Goal: Task Accomplishment & Management: Use online tool/utility

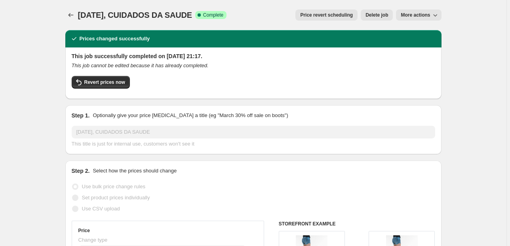
select select "percentage"
select select "pp"
select select "collection"
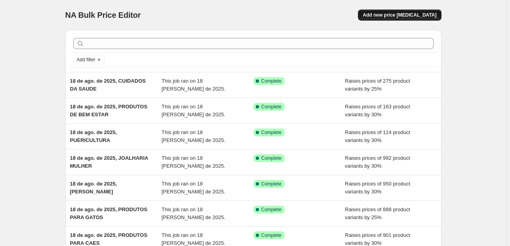
click at [392, 14] on span "Add new price change job" at bounding box center [400, 15] width 74 height 6
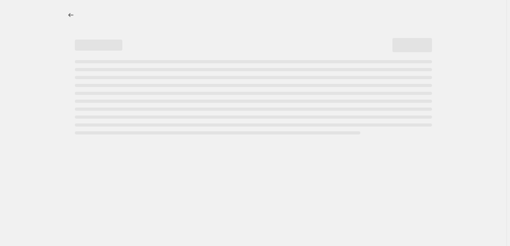
select select "percentage"
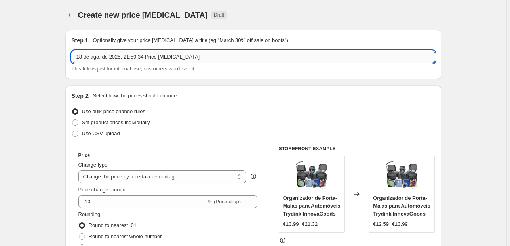
drag, startPoint x: 204, startPoint y: 57, endPoint x: 128, endPoint y: 59, distance: 75.7
click at [128, 59] on input "18 de ago. de 2025, 21:59:34 Price change job" at bounding box center [254, 57] width 364 height 13
type input "18 de ago. de 2025, DIETA E NUTRIÇAO"
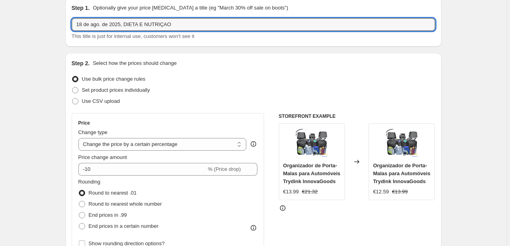
scroll to position [63, 0]
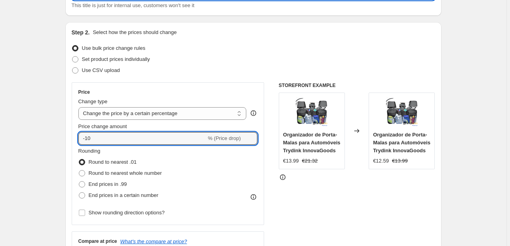
drag, startPoint x: 73, startPoint y: 136, endPoint x: 52, endPoint y: 136, distance: 20.6
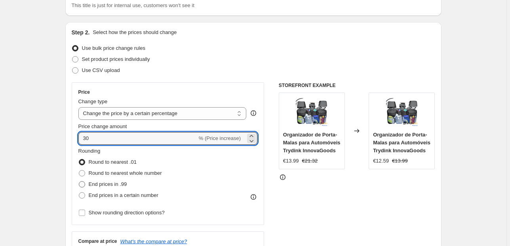
type input "30"
click at [107, 182] on span "End prices in .99" at bounding box center [108, 184] width 38 height 6
click at [79, 182] on input "End prices in .99" at bounding box center [79, 181] width 0 height 0
radio input "true"
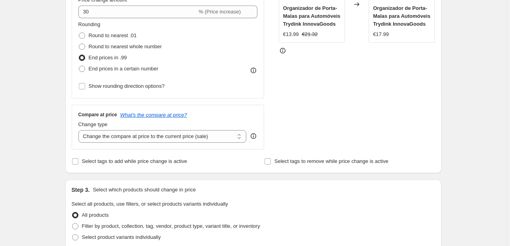
scroll to position [222, 0]
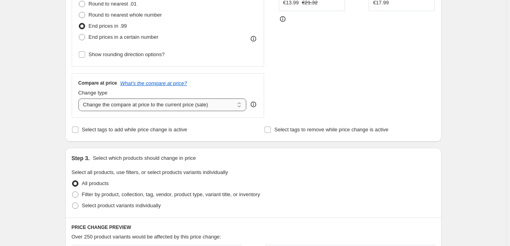
drag, startPoint x: 169, startPoint y: 104, endPoint x: 172, endPoint y: 109, distance: 5.2
click at [169, 104] on select "Change the compare at price to the current price (sale) Change the compare at p…" at bounding box center [162, 105] width 168 height 13
select select "pp"
click at [80, 99] on select "Change the compare at price to the current price (sale) Change the compare at p…" at bounding box center [162, 105] width 168 height 13
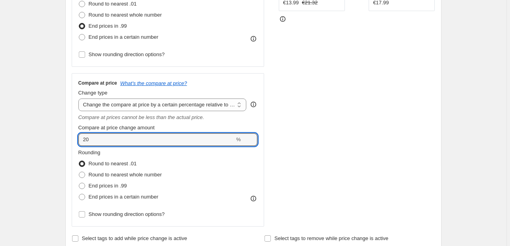
drag, startPoint x: 94, startPoint y: 141, endPoint x: 33, endPoint y: 137, distance: 61.1
click at [40, 138] on div "Create new price change job. This page is ready Create new price change job Dra…" at bounding box center [253, 234] width 507 height 913
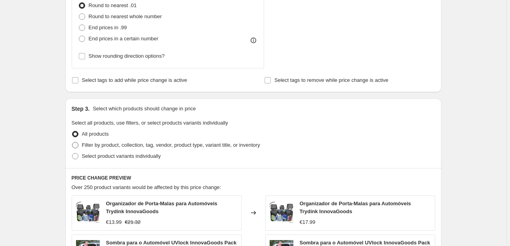
type input "60"
click at [110, 143] on span "Filter by product, collection, tag, vendor, product type, variant title, or inv…" at bounding box center [171, 145] width 178 height 6
click at [72, 143] on input "Filter by product, collection, tag, vendor, product type, variant title, or inv…" at bounding box center [72, 142] width 0 height 0
radio input "true"
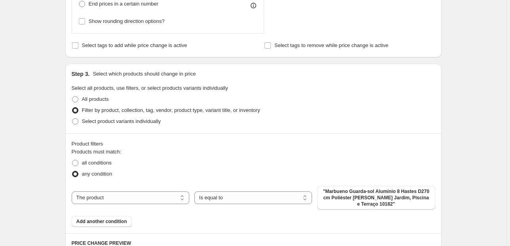
scroll to position [444, 0]
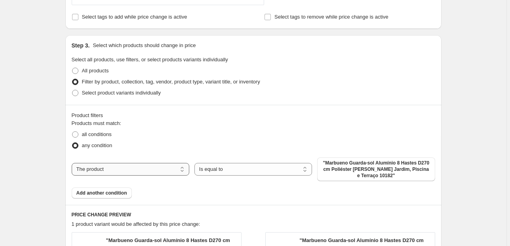
click at [147, 170] on select "The product The product's collection The product's tag The product's vendor The…" at bounding box center [131, 169] width 118 height 13
select select "collection"
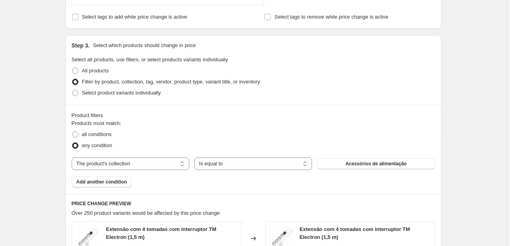
click at [333, 165] on button "Acessórios de alimentação" at bounding box center [376, 163] width 118 height 11
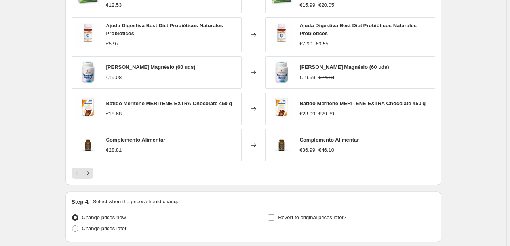
scroll to position [747, 0]
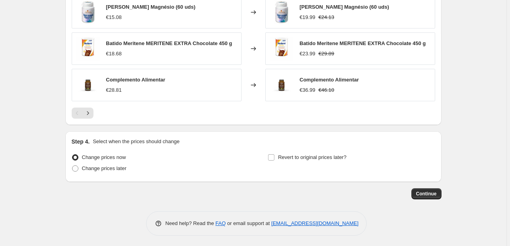
click at [428, 192] on span "Continue" at bounding box center [426, 194] width 21 height 6
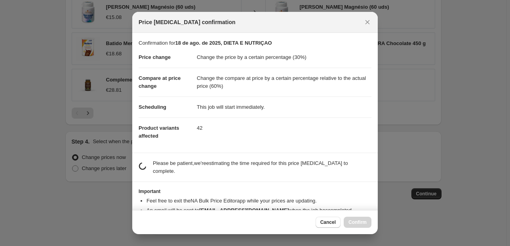
scroll to position [13, 0]
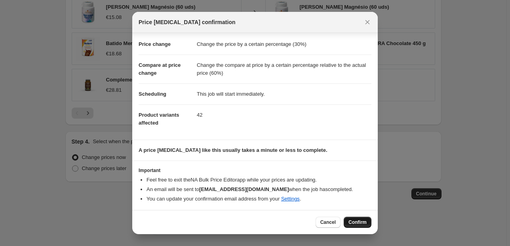
click at [358, 222] on span "Confirm" at bounding box center [358, 222] width 18 height 6
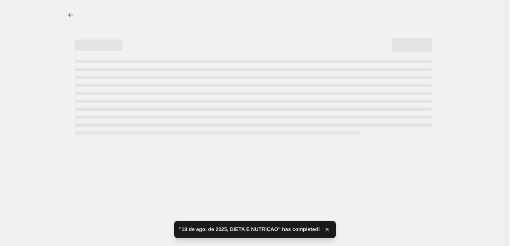
select select "percentage"
select select "pp"
select select "collection"
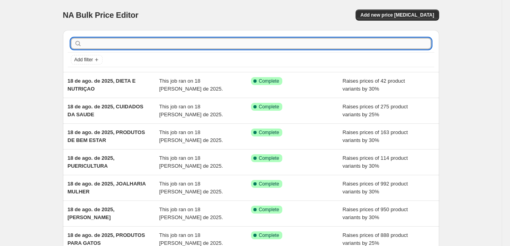
click at [115, 41] on input "text" at bounding box center [258, 43] width 348 height 11
click at [401, 15] on span "Add new price [MEDICAL_DATA]" at bounding box center [397, 15] width 74 height 6
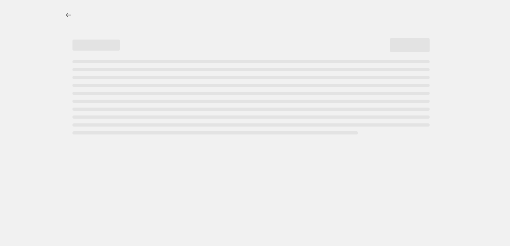
select select "percentage"
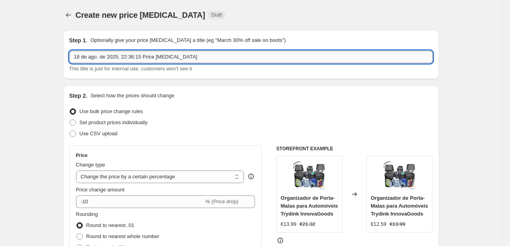
drag, startPoint x: 208, startPoint y: 57, endPoint x: 125, endPoint y: 61, distance: 83.3
click at [125, 61] on input "18 de ago. de 2025, 22:36:15 Price [MEDICAL_DATA]" at bounding box center [251, 57] width 364 height 13
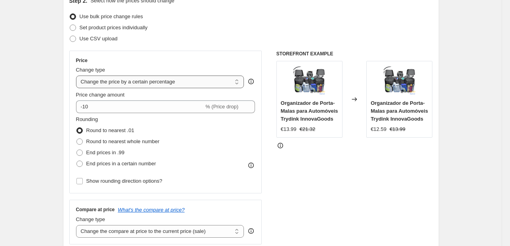
type input "18 de ago. de 2025, VITAMINAS E MINERAIS"
click at [144, 86] on select "Change the price to a certain amount Change the price by a certain amount Chang…" at bounding box center [160, 82] width 168 height 13
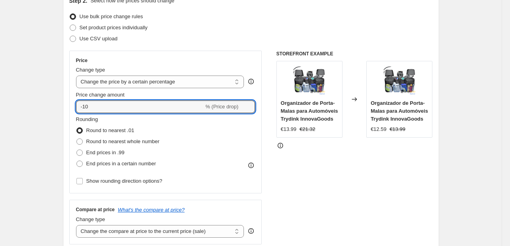
drag, startPoint x: 97, startPoint y: 109, endPoint x: 42, endPoint y: 111, distance: 55.1
type input "25"
click at [92, 151] on span "End prices in .99" at bounding box center [105, 153] width 38 height 6
click at [77, 150] on input "End prices in .99" at bounding box center [76, 150] width 0 height 0
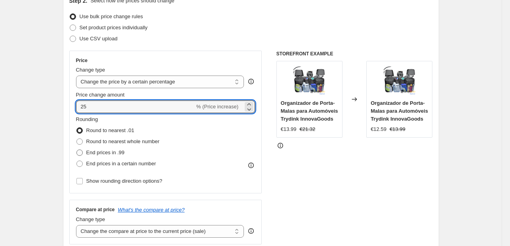
radio input "true"
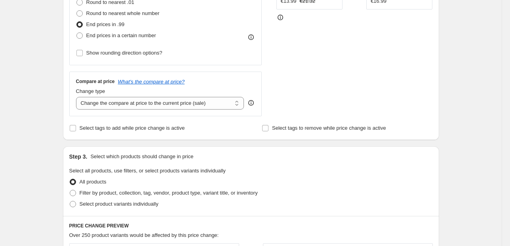
scroll to position [285, 0]
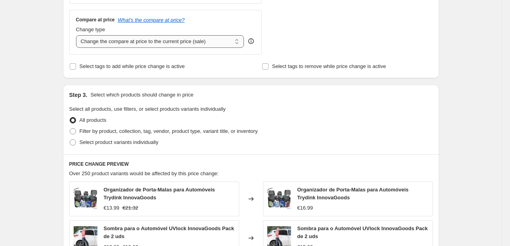
click at [174, 37] on select "Change the compare at price to the current price (sale) Change the compare at p…" at bounding box center [160, 41] width 168 height 13
select select "pp"
click at [77, 35] on select "Change the compare at price to the current price (sale) Change the compare at p…" at bounding box center [160, 41] width 168 height 13
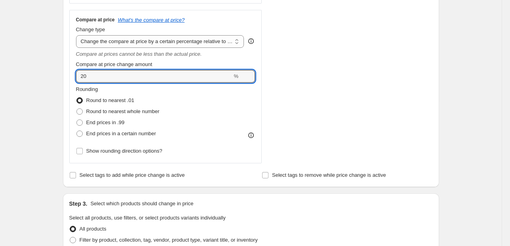
drag, startPoint x: 95, startPoint y: 78, endPoint x: 57, endPoint y: 84, distance: 38.5
click at [74, 78] on div "Compare at price What's the compare at price? Change type Change the compare at…" at bounding box center [165, 87] width 193 height 154
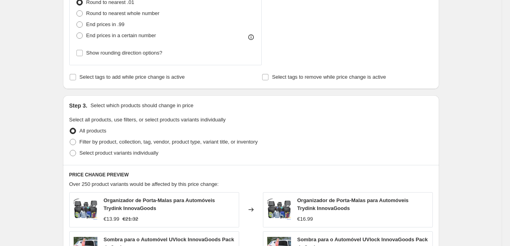
scroll to position [412, 0]
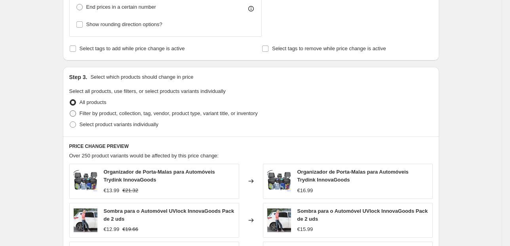
type input "50"
click at [84, 114] on span "Filter by product, collection, tag, vendor, product type, variant title, or inv…" at bounding box center [169, 114] width 178 height 6
click at [70, 111] on input "Filter by product, collection, tag, vendor, product type, variant title, or inv…" at bounding box center [70, 111] width 0 height 0
radio input "true"
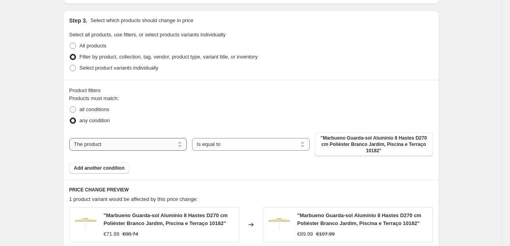
scroll to position [507, 0]
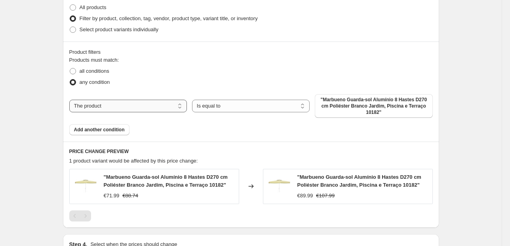
click at [147, 100] on select "The product The product's collection The product's tag The product's vendor The…" at bounding box center [128, 106] width 118 height 13
select select "collection"
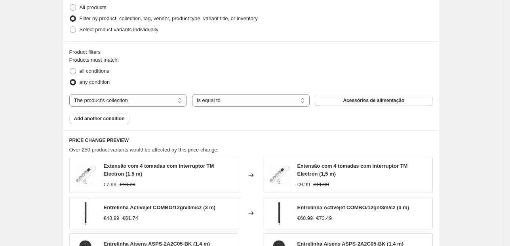
click at [342, 103] on button "Acessórios de alimentação" at bounding box center [374, 100] width 118 height 11
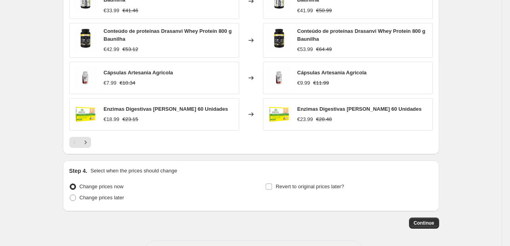
scroll to position [747, 0]
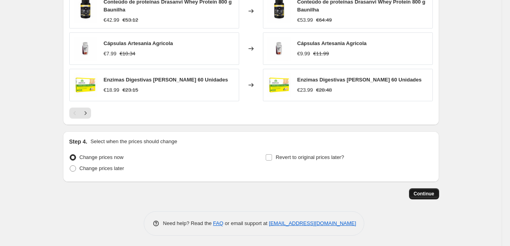
click at [426, 196] on button "Continue" at bounding box center [424, 194] width 30 height 11
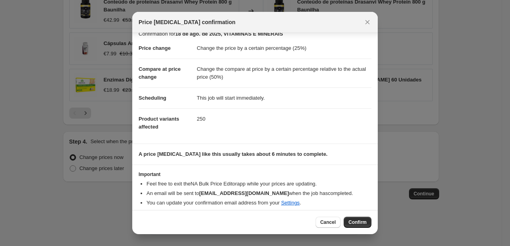
scroll to position [13, 0]
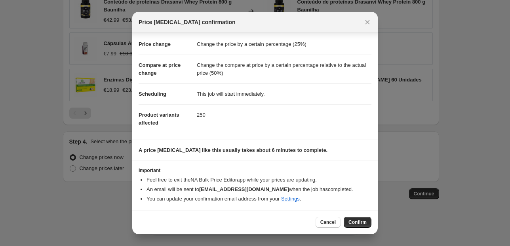
click at [367, 223] on button "Confirm" at bounding box center [358, 222] width 28 height 11
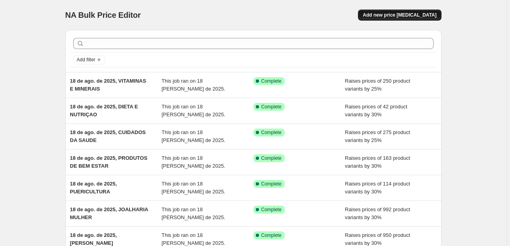
click at [393, 13] on span "Add new price [MEDICAL_DATA]" at bounding box center [400, 15] width 74 height 6
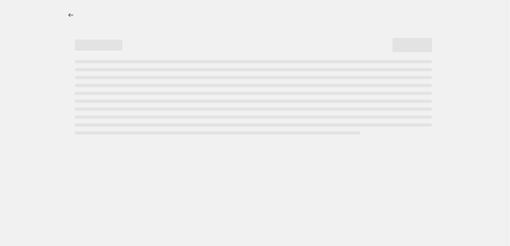
select select "percentage"
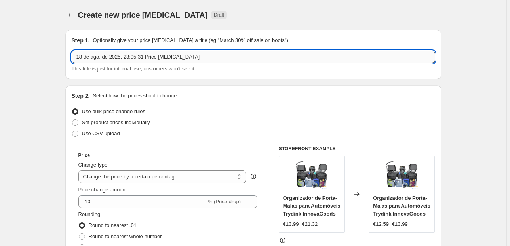
drag, startPoint x: 196, startPoint y: 54, endPoint x: 128, endPoint y: 57, distance: 68.6
click at [128, 57] on input "18 de ago. de 2025, 23:05:31 Price change job" at bounding box center [254, 57] width 364 height 13
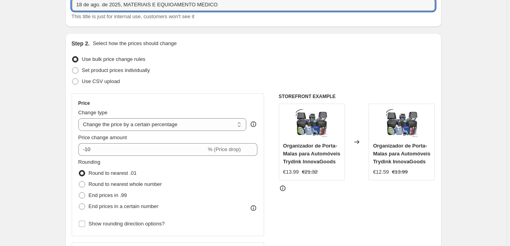
scroll to position [63, 0]
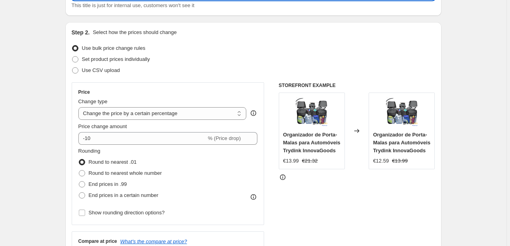
type input "18 de ago. de 2025, MATERIAIS E EQUIOAMENTO MEDICO"
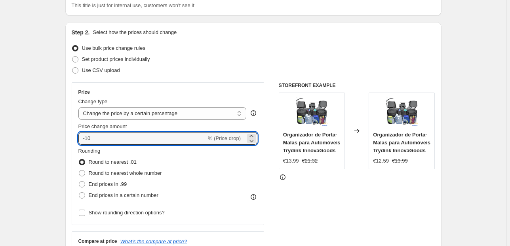
drag, startPoint x: 102, startPoint y: 141, endPoint x: 31, endPoint y: 143, distance: 70.5
type input "30"
click at [116, 184] on span "End prices in .99" at bounding box center [108, 184] width 38 height 6
click at [79, 182] on input "End prices in .99" at bounding box center [79, 181] width 0 height 0
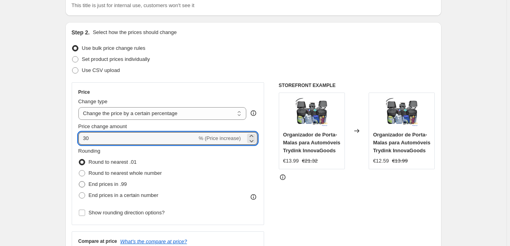
radio input "true"
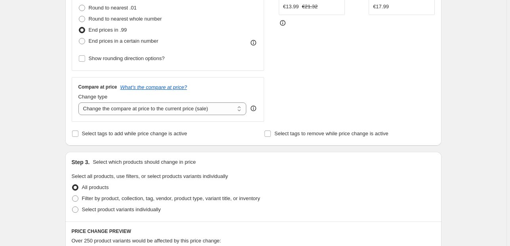
scroll to position [127, 0]
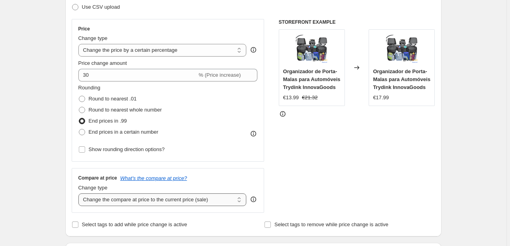
drag, startPoint x: 126, startPoint y: 198, endPoint x: 132, endPoint y: 201, distance: 6.9
click at [126, 198] on select "Change the compare at price to the current price (sale) Change the compare at p…" at bounding box center [162, 200] width 168 height 13
select select "pp"
click at [80, 194] on select "Change the compare at price to the current price (sale) Change the compare at p…" at bounding box center [162, 200] width 168 height 13
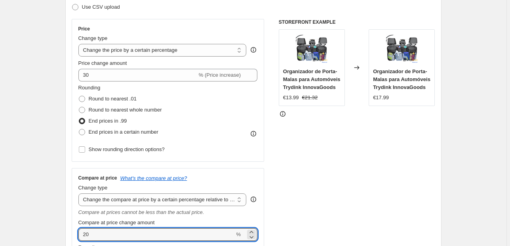
drag, startPoint x: 59, startPoint y: 235, endPoint x: 49, endPoint y: 237, distance: 10.4
type input "60"
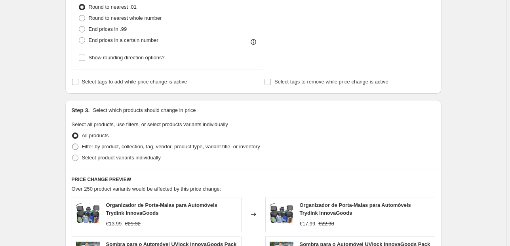
scroll to position [412, 0]
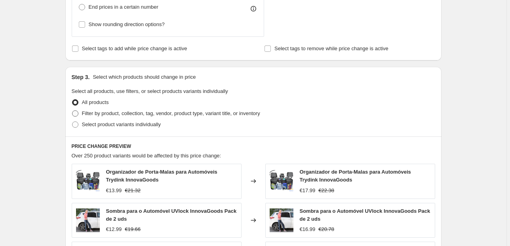
click at [109, 117] on span "Filter by product, collection, tag, vendor, product type, variant title, or inv…" at bounding box center [171, 114] width 178 height 8
click at [72, 111] on input "Filter by product, collection, tag, vendor, product type, variant title, or inv…" at bounding box center [72, 111] width 0 height 0
radio input "true"
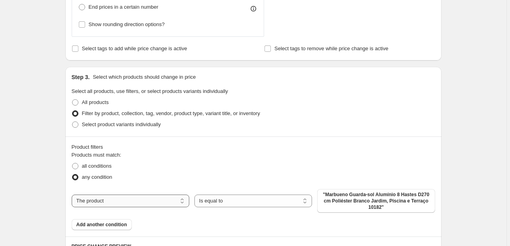
click at [164, 199] on select "The product The product's collection The product's tag The product's vendor The…" at bounding box center [131, 201] width 118 height 13
select select "collection"
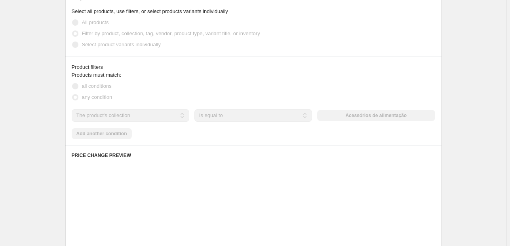
scroll to position [539, 0]
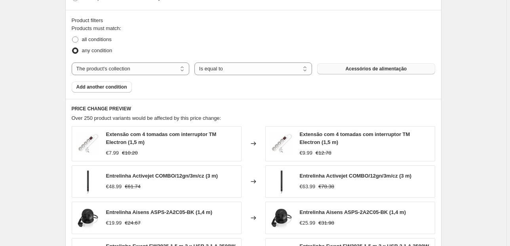
click at [364, 65] on button "Acessórios de alimentação" at bounding box center [376, 68] width 118 height 11
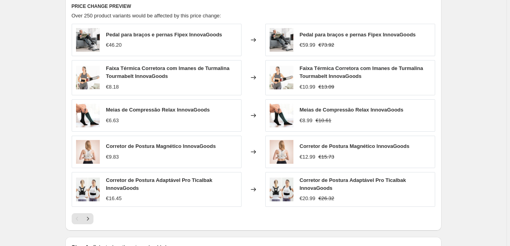
scroll to position [747, 0]
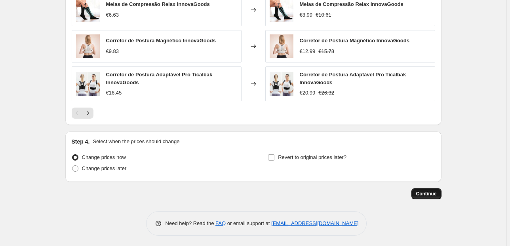
click at [436, 192] on span "Continue" at bounding box center [426, 194] width 21 height 6
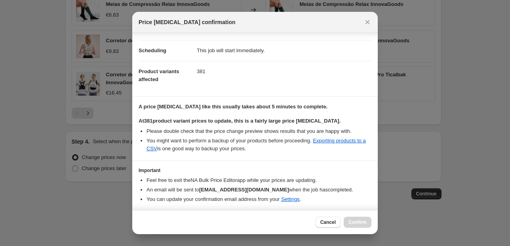
scroll to position [81, 0]
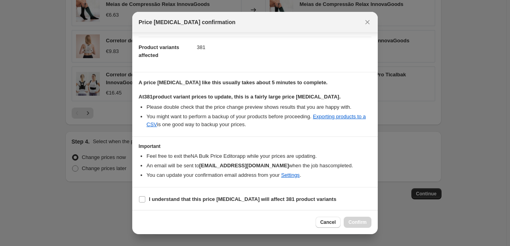
drag, startPoint x: 203, startPoint y: 197, endPoint x: 219, endPoint y: 207, distance: 18.7
click at [202, 197] on b "I understand that this price change job will affect 381 product variants" at bounding box center [242, 199] width 187 height 6
click at [145, 197] on input "I understand that this price change job will affect 381 product variants" at bounding box center [142, 199] width 6 height 6
checkbox input "true"
click at [356, 219] on button "Confirm" at bounding box center [358, 222] width 28 height 11
